Goal: Task Accomplishment & Management: Use online tool/utility

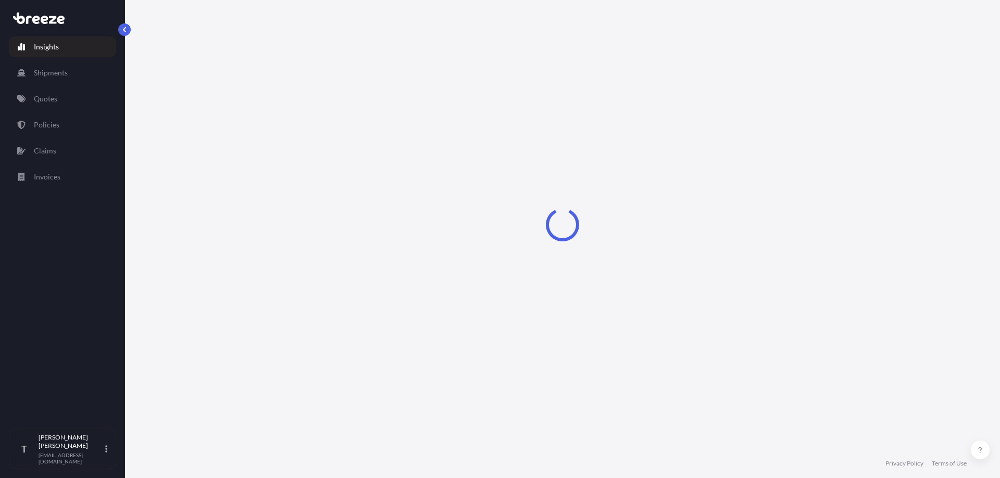
select select "2025"
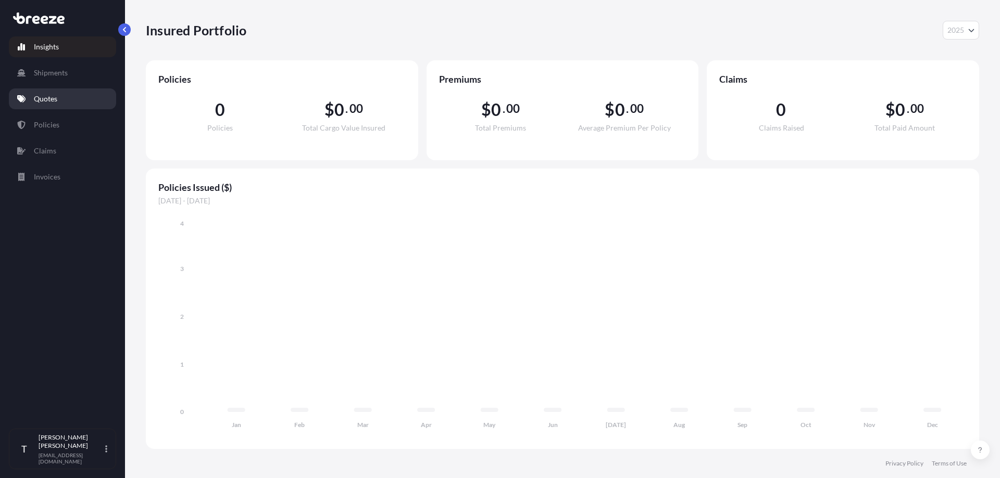
click at [54, 98] on p "Quotes" at bounding box center [45, 99] width 23 height 10
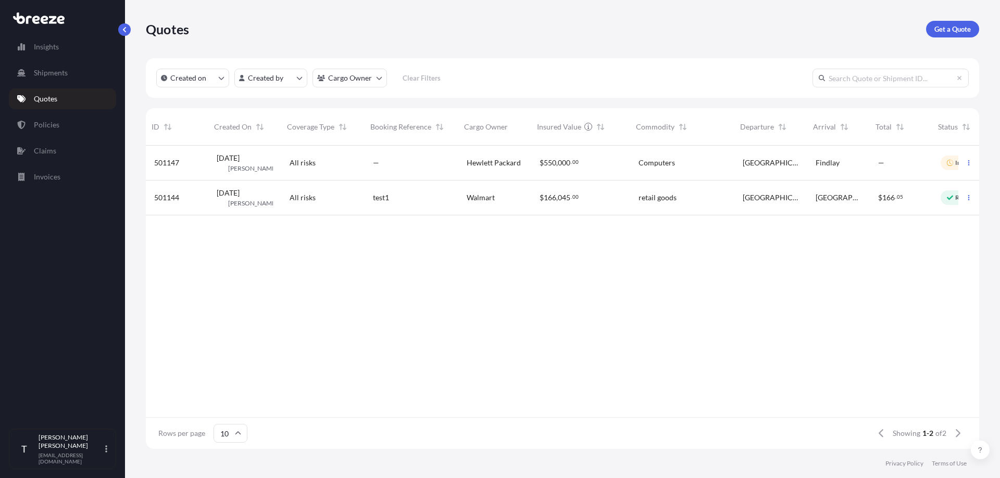
scroll to position [0, 47]
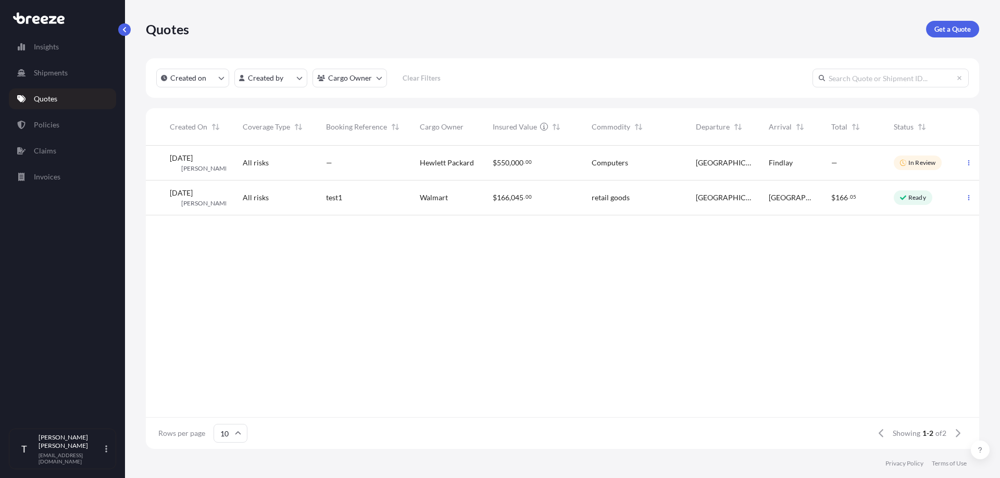
click at [603, 299] on div "501147 [DATE] TP [PERSON_NAME] All risks — Hewlett Packard $ 550 , 000 . 00 Com…" at bounding box center [539, 282] width 880 height 272
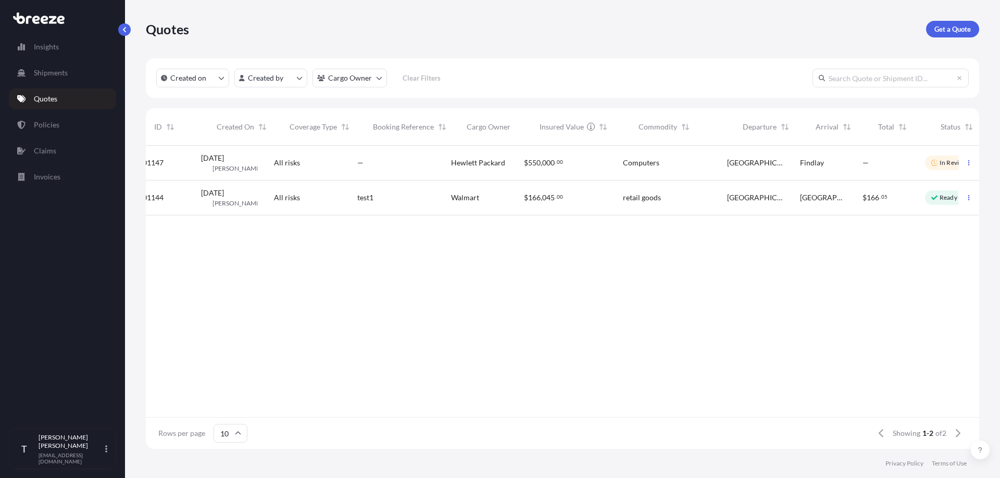
scroll to position [0, 0]
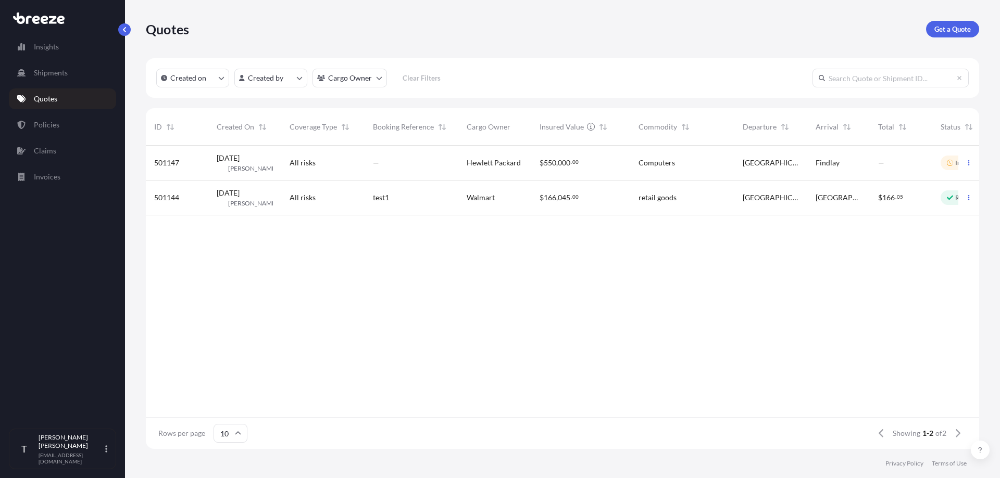
click at [309, 155] on div "All risks" at bounding box center [322, 163] width 83 height 35
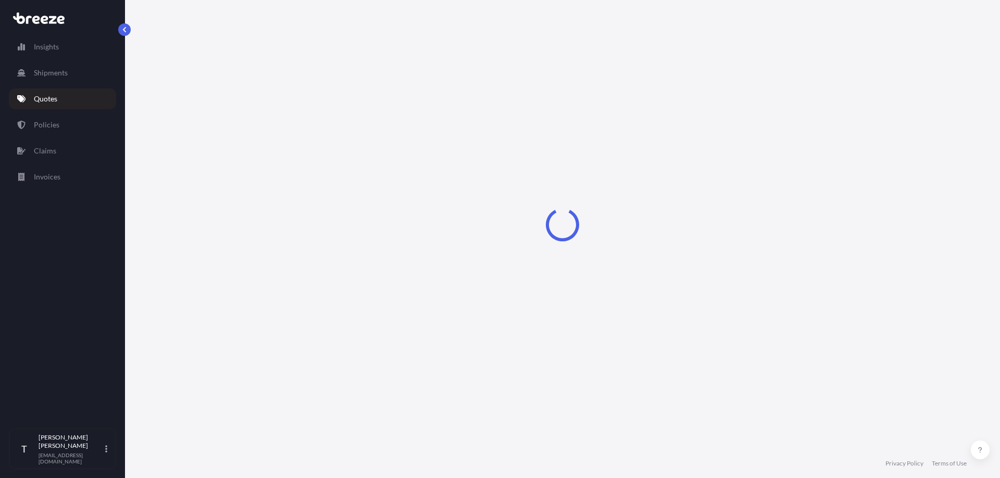
select select "Road"
select select "2"
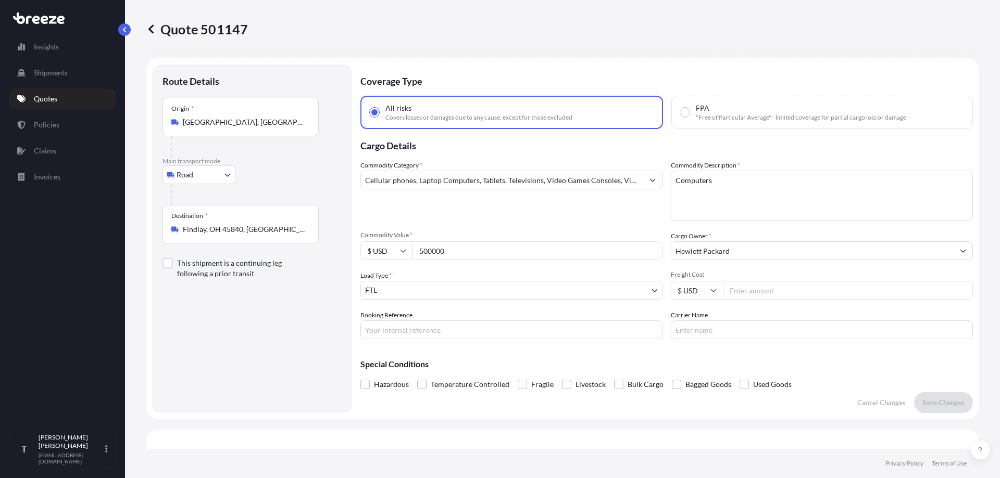
click at [488, 217] on div "Commodity Category * Cellular phones, Laptop Computers, Tablets, Televisions, V…" at bounding box center [511, 190] width 302 height 60
